Goal: Participate in discussion

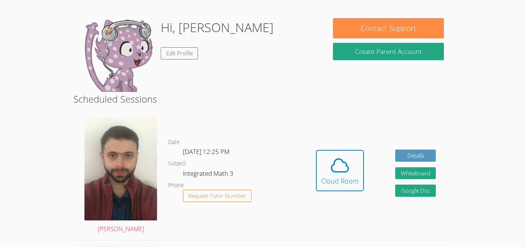
scroll to position [57, 0]
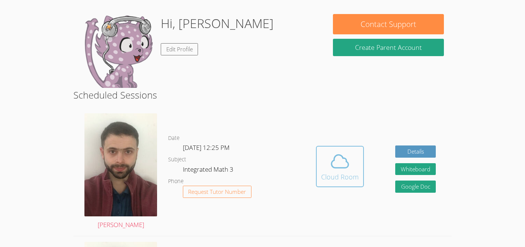
click at [355, 164] on span at bounding box center [340, 161] width 38 height 21
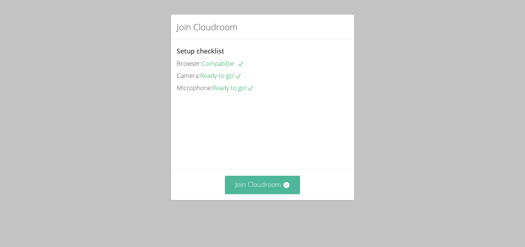
click at [250, 194] on button "Join Cloudroom" at bounding box center [263, 185] width 76 height 18
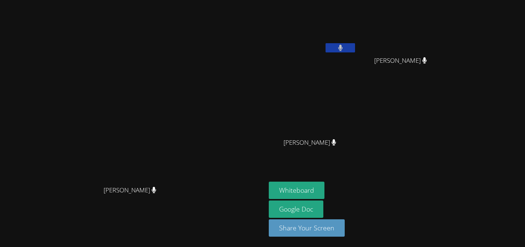
click at [327, 179] on aside "[PERSON_NAME] Jeshirey [PERSON_NAME] Jeshirey [PERSON_NAME] Ashlynn [PERSON_NAM…" at bounding box center [358, 123] width 184 height 247
click at [355, 48] on button at bounding box center [340, 47] width 29 height 9
click at [355, 49] on button at bounding box center [340, 47] width 29 height 9
click at [343, 50] on icon at bounding box center [340, 48] width 5 height 6
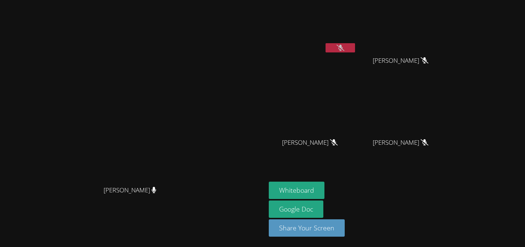
click at [344, 50] on icon at bounding box center [341, 48] width 8 height 6
click at [355, 49] on button at bounding box center [340, 47] width 29 height 9
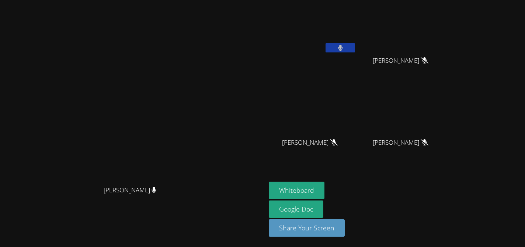
click at [355, 49] on button at bounding box center [340, 47] width 29 height 9
click at [355, 48] on button at bounding box center [340, 47] width 29 height 9
click at [324, 187] on button "Whiteboard" at bounding box center [297, 189] width 56 height 17
click at [324, 183] on button "Whiteboard" at bounding box center [297, 189] width 56 height 17
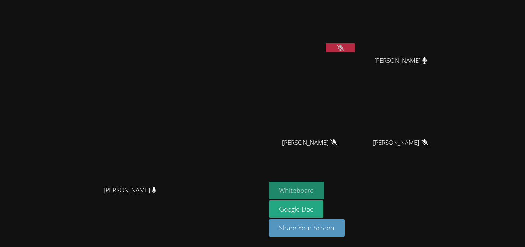
click at [324, 191] on button "Whiteboard" at bounding box center [297, 189] width 56 height 17
click at [324, 181] on button "Whiteboard" at bounding box center [297, 189] width 56 height 17
click at [355, 51] on button at bounding box center [340, 47] width 29 height 9
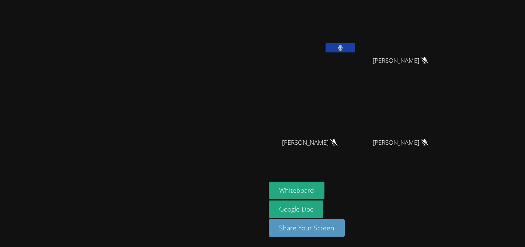
click at [355, 51] on button at bounding box center [340, 47] width 29 height 9
click at [450, 172] on aside "Cristian Lucero Jeshirey Torres Jeshirey Torres Ashlynn Ramirez Ashlynn Ramirez…" at bounding box center [358, 123] width 184 height 247
click at [355, 51] on button at bounding box center [340, 47] width 29 height 9
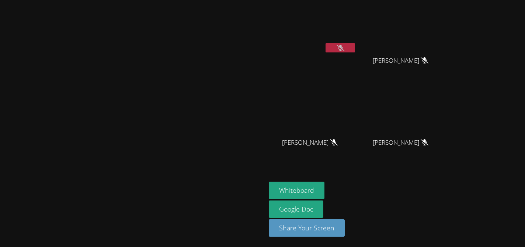
click at [344, 47] on icon at bounding box center [341, 48] width 8 height 6
click at [343, 47] on icon at bounding box center [340, 48] width 4 height 6
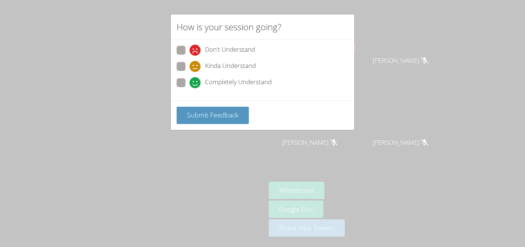
click at [190, 72] on span at bounding box center [190, 72] width 0 height 0
click at [190, 68] on input "Kinda Understand" at bounding box center [193, 65] width 6 height 6
radio input "true"
click at [220, 110] on span "Submit Feedback" at bounding box center [213, 114] width 52 height 9
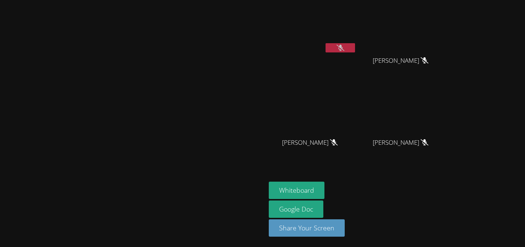
click at [344, 49] on icon at bounding box center [341, 48] width 8 height 6
click at [343, 49] on icon at bounding box center [340, 48] width 4 height 6
click at [355, 51] on button at bounding box center [340, 47] width 29 height 9
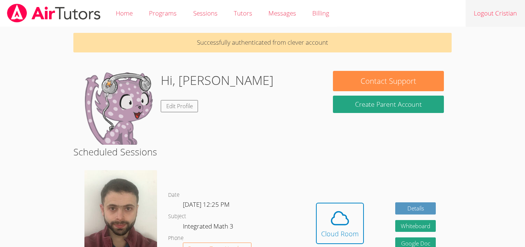
click at [497, 15] on link "Logout Cristian" at bounding box center [495, 13] width 59 height 27
